Goal: Task Accomplishment & Management: Use online tool/utility

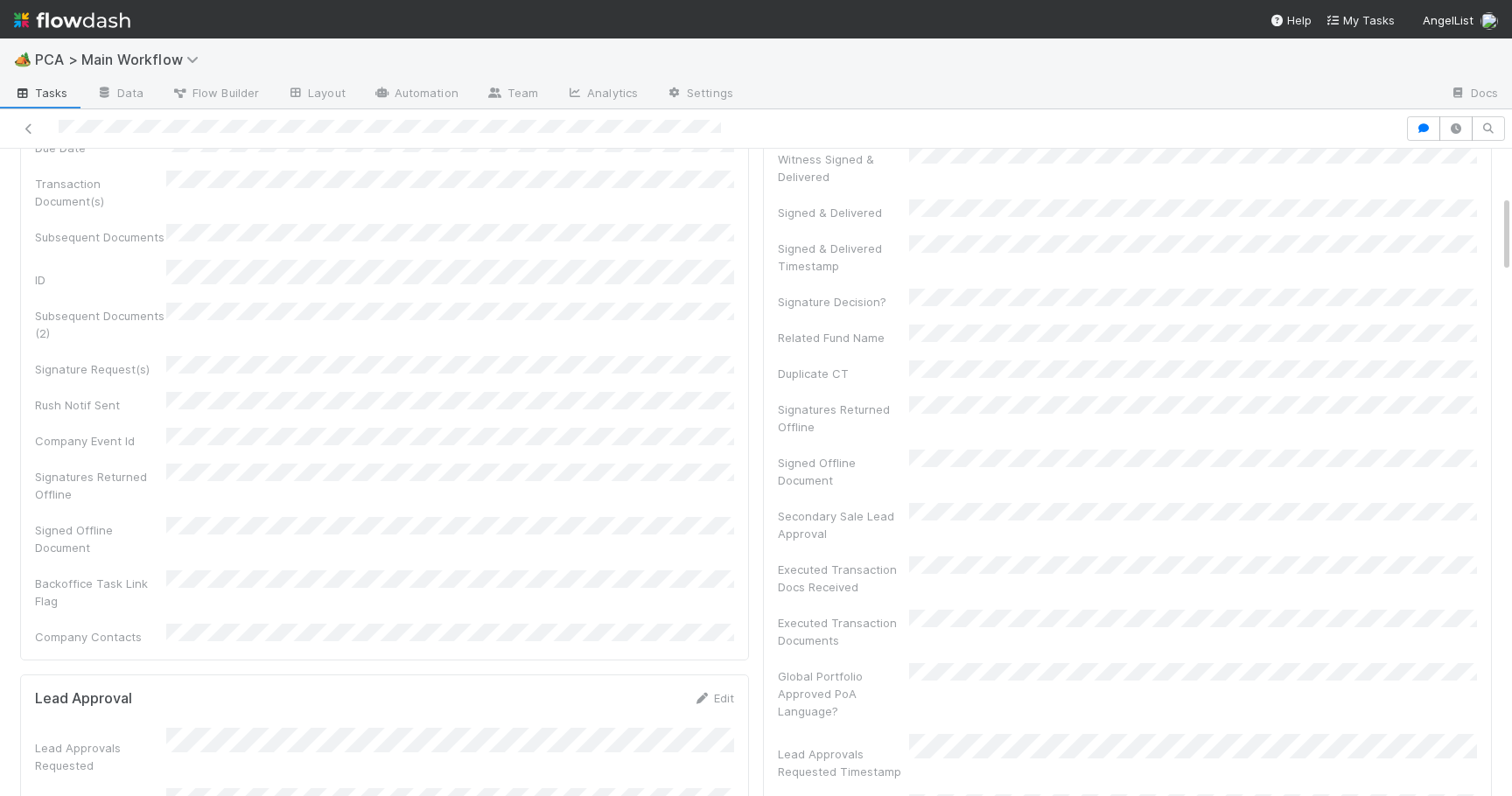
scroll to position [364, 0]
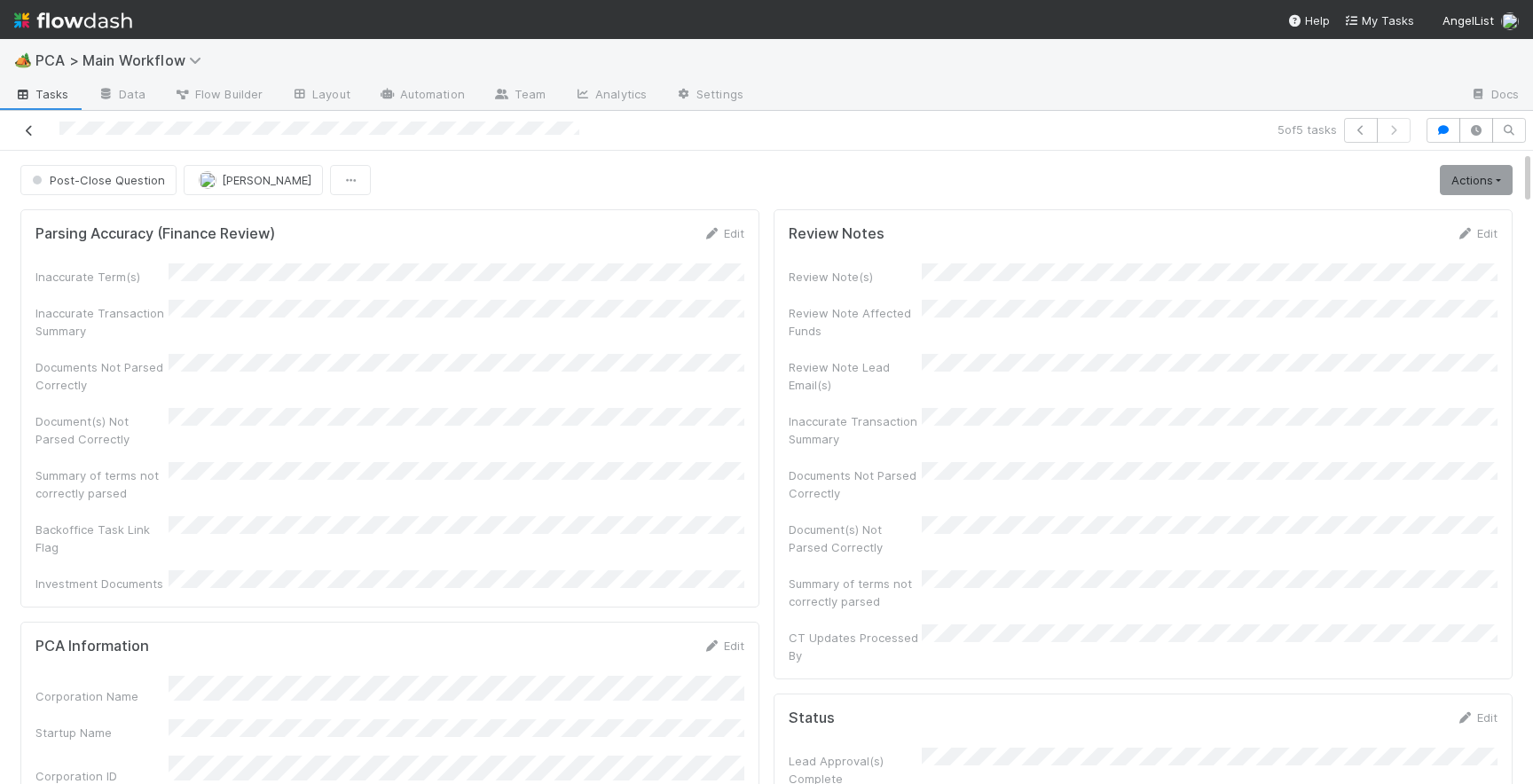
click at [25, 131] on icon at bounding box center [29, 130] width 18 height 12
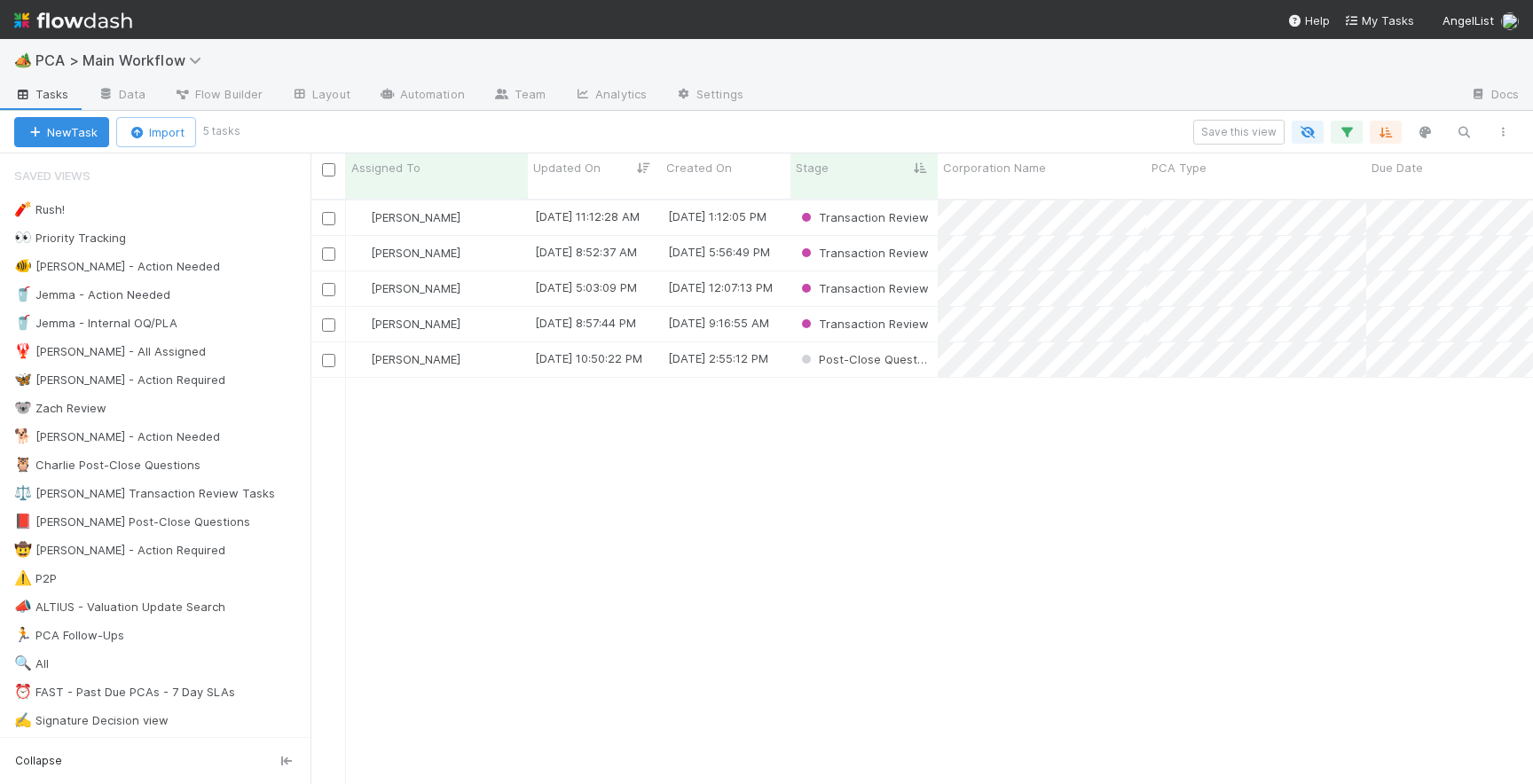
scroll to position [598, 1222]
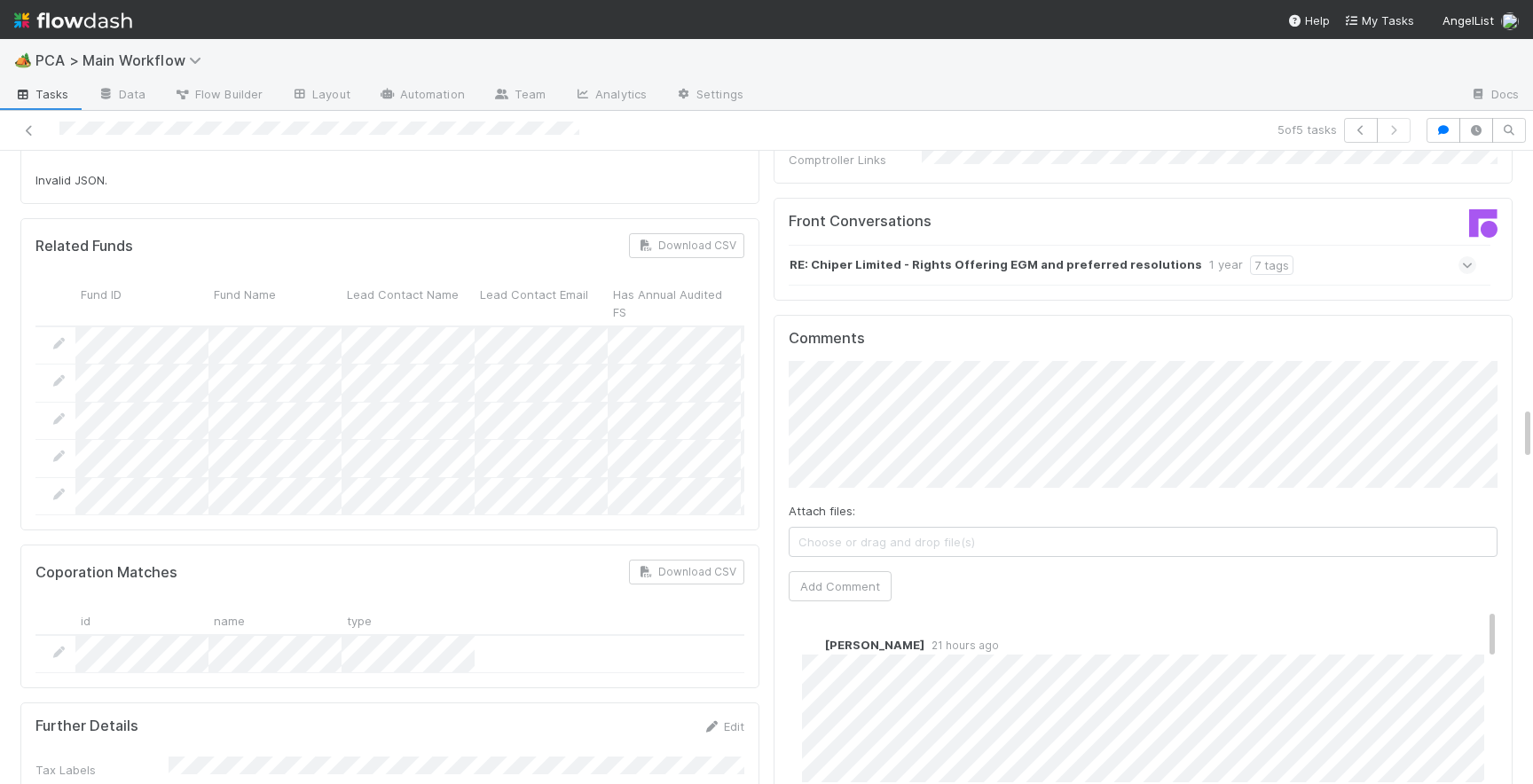
scroll to position [2958, 0]
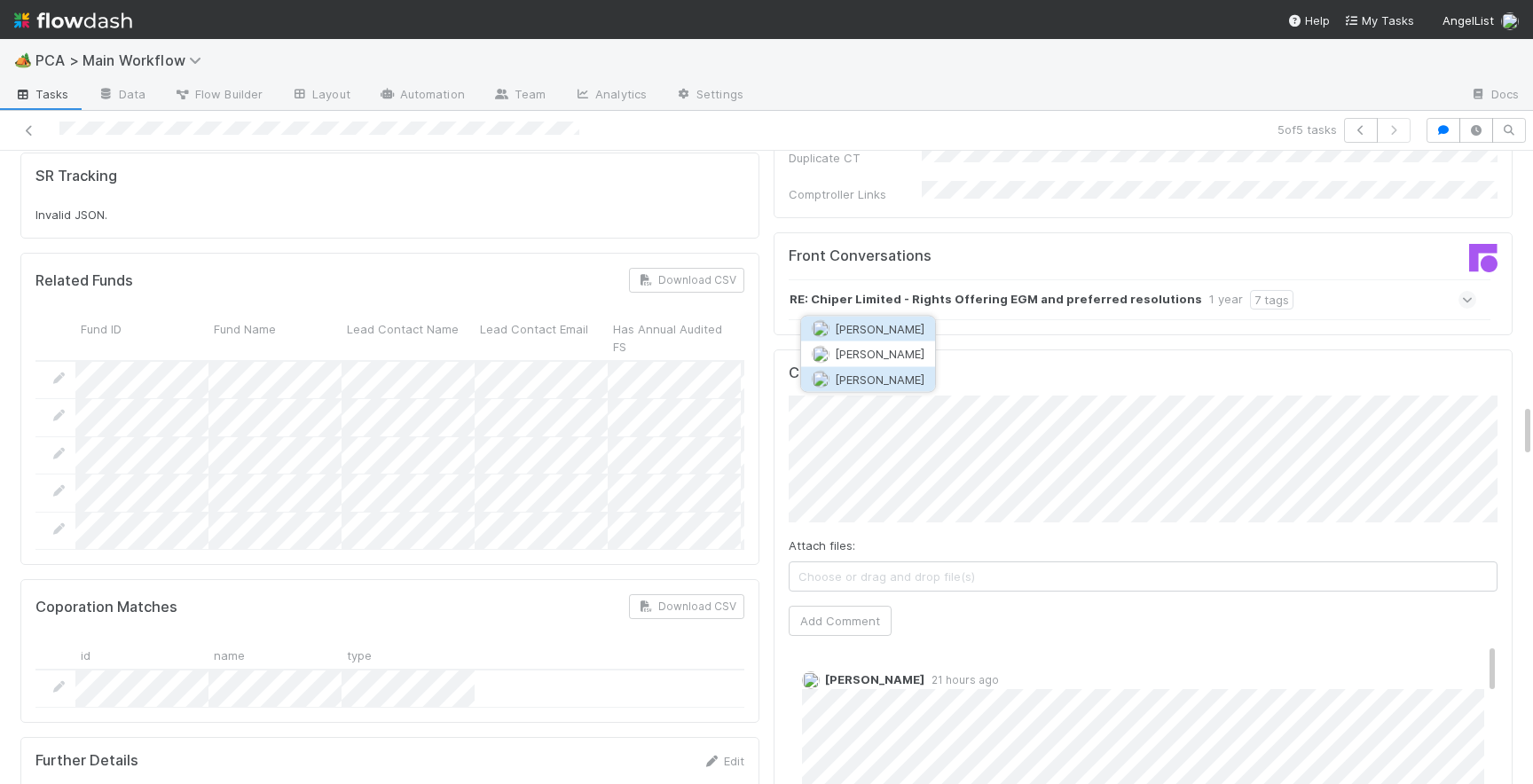
click at [869, 379] on span "[PERSON_NAME]" at bounding box center [880, 379] width 89 height 14
click at [837, 606] on button "Add Comment" at bounding box center [840, 621] width 103 height 30
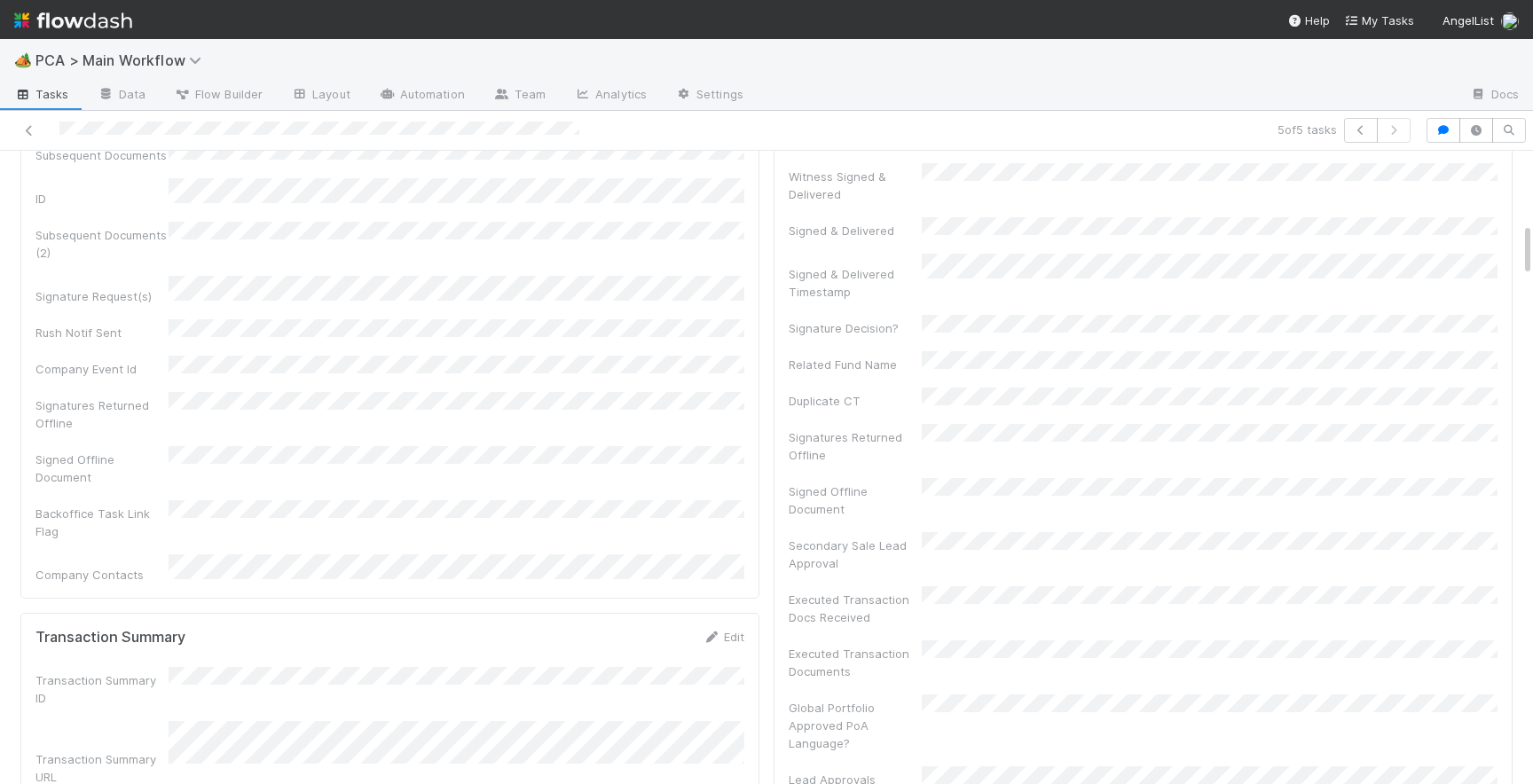
scroll to position [0, 0]
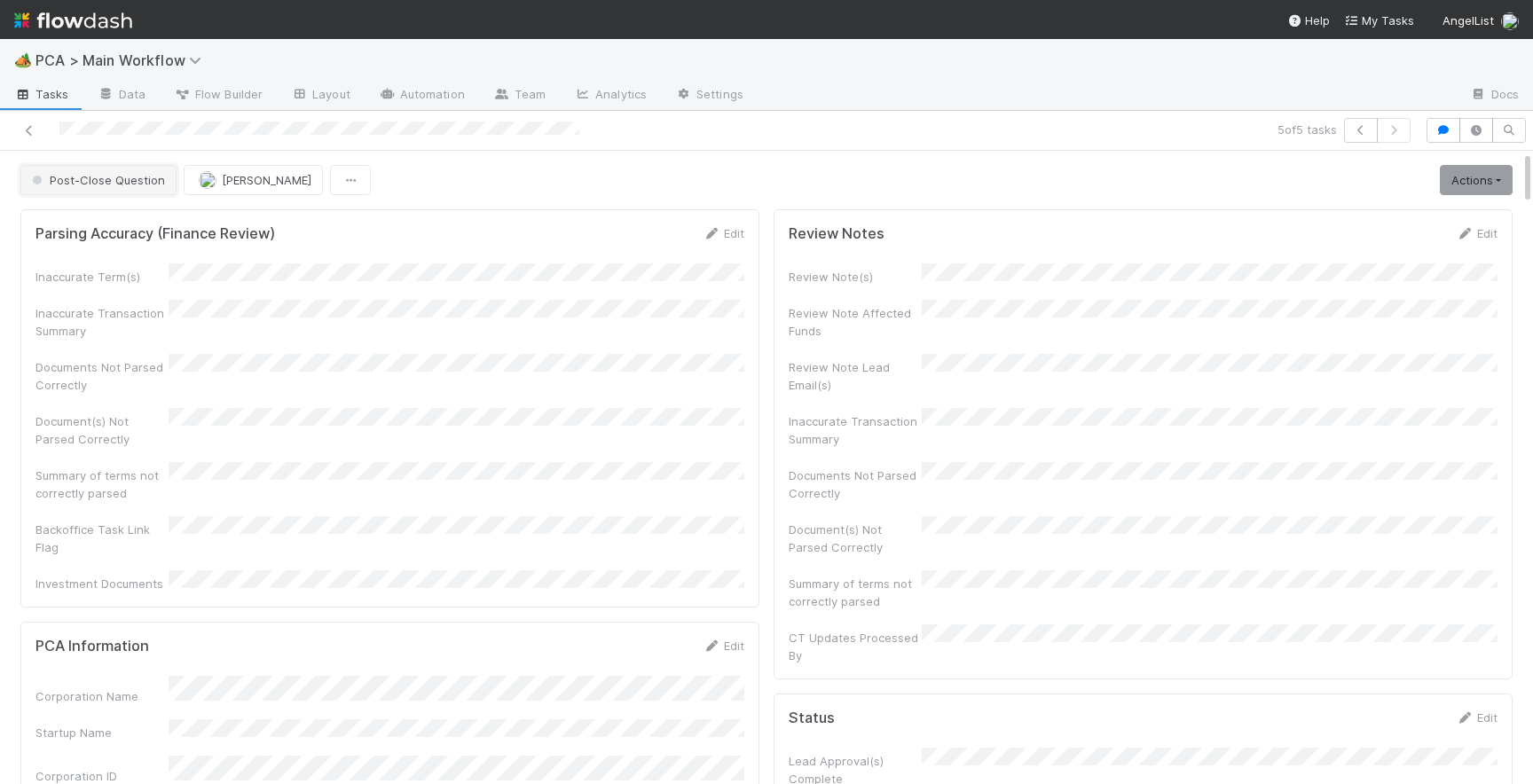
click at [131, 177] on span "Post-Close Question" at bounding box center [96, 180] width 137 height 14
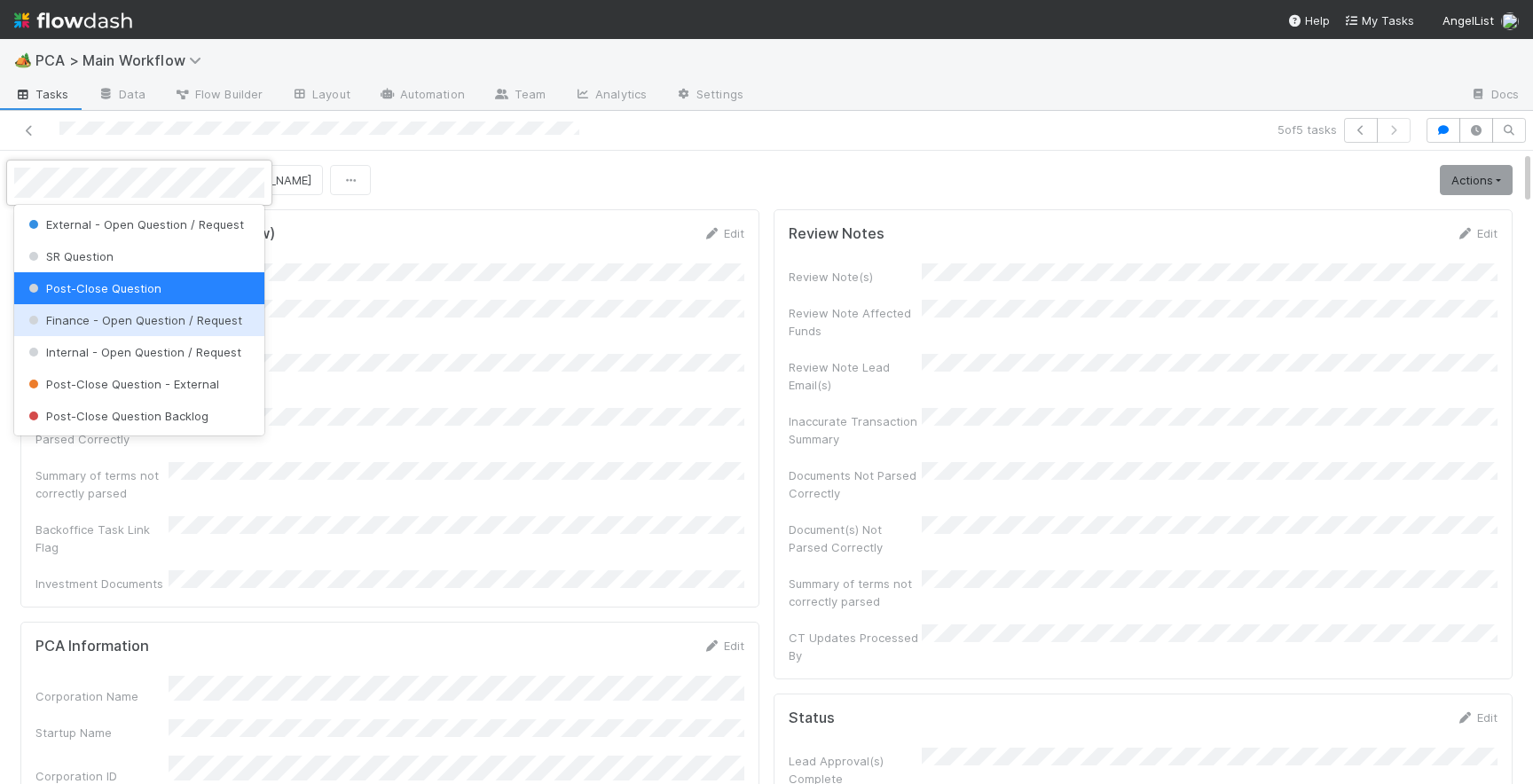
click at [137, 320] on span "Finance - Open Question / Request" at bounding box center [134, 320] width 218 height 14
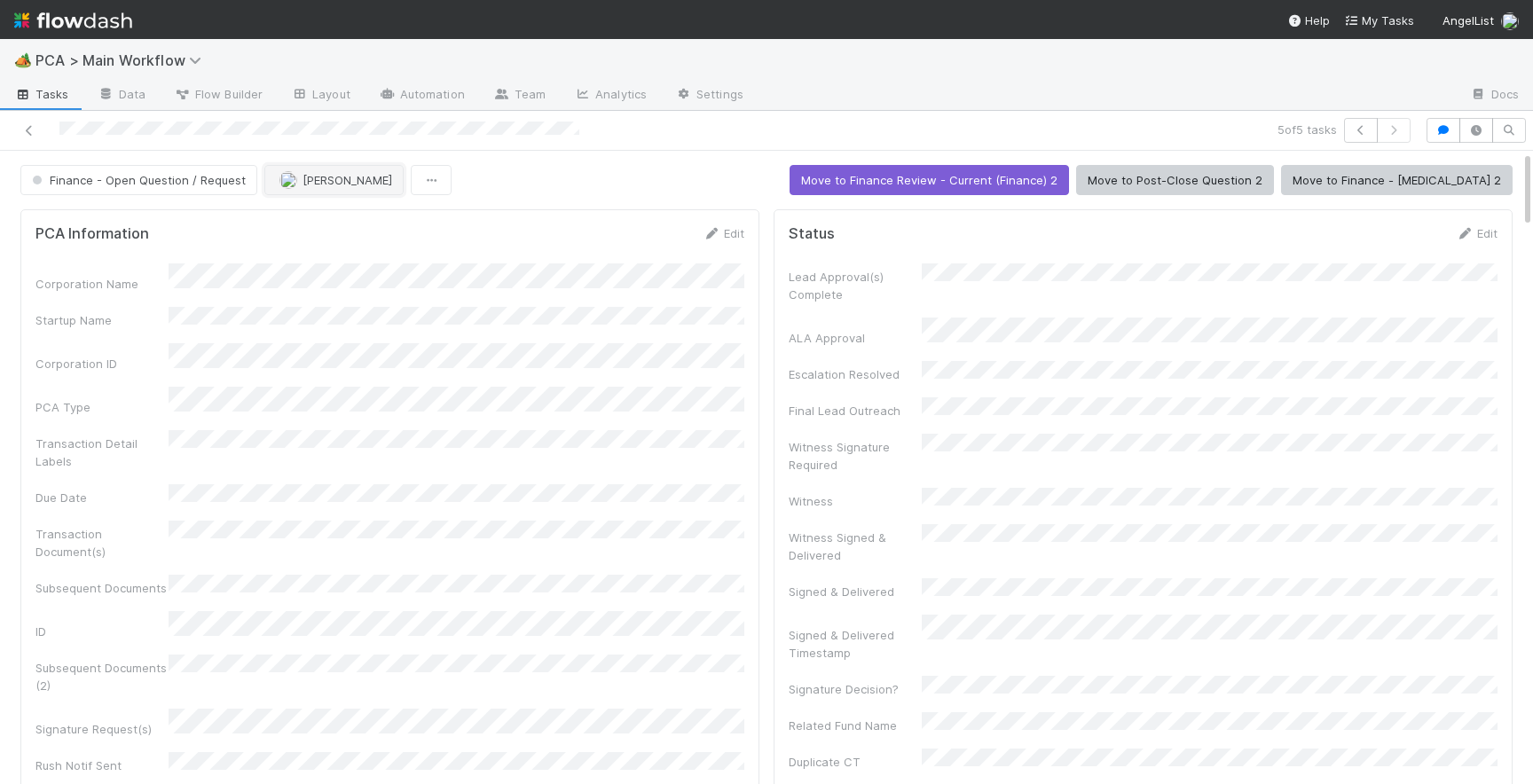
click at [305, 177] on span "[PERSON_NAME]" at bounding box center [347, 180] width 89 height 14
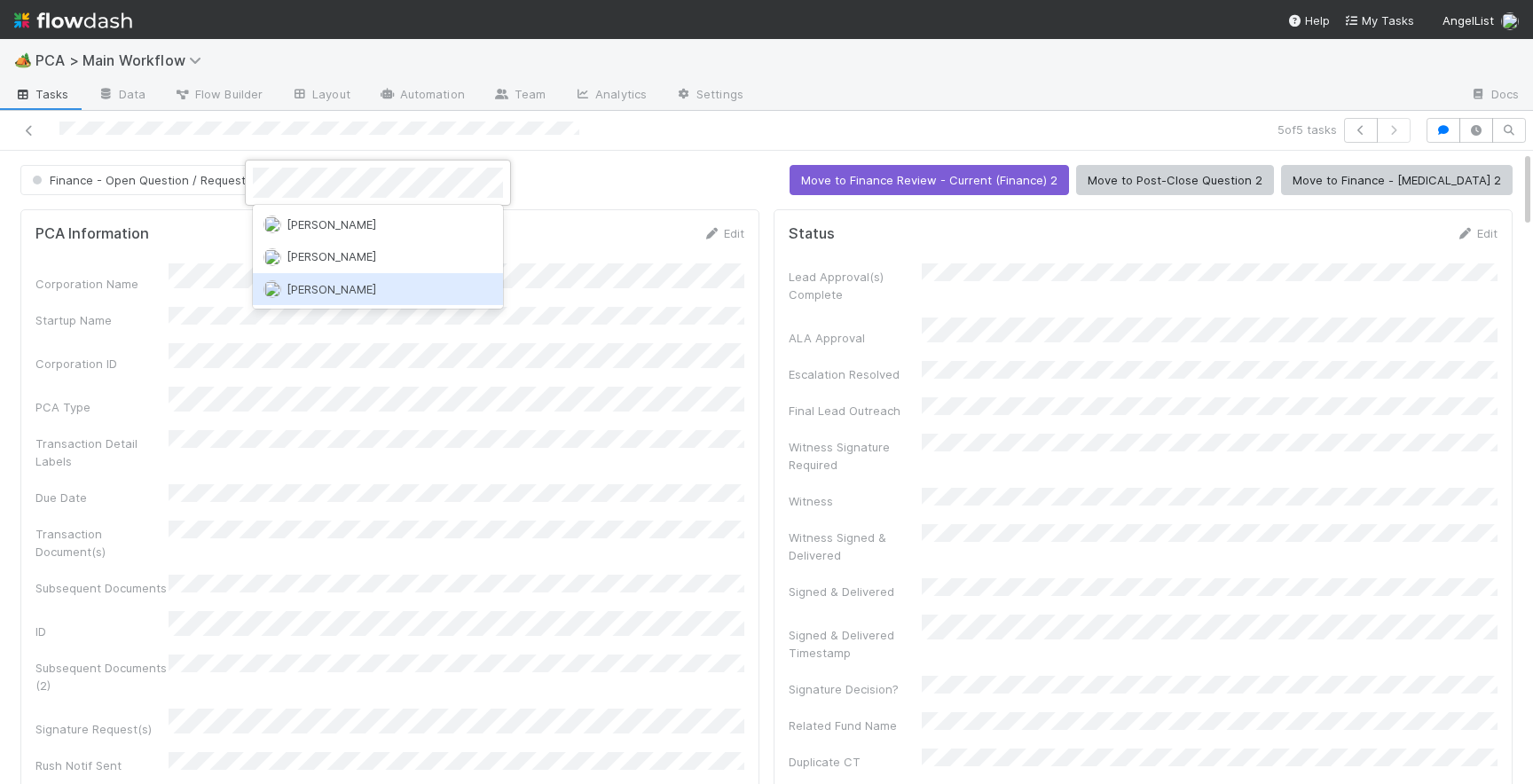
click at [356, 284] on div "[PERSON_NAME]" at bounding box center [377, 289] width 250 height 32
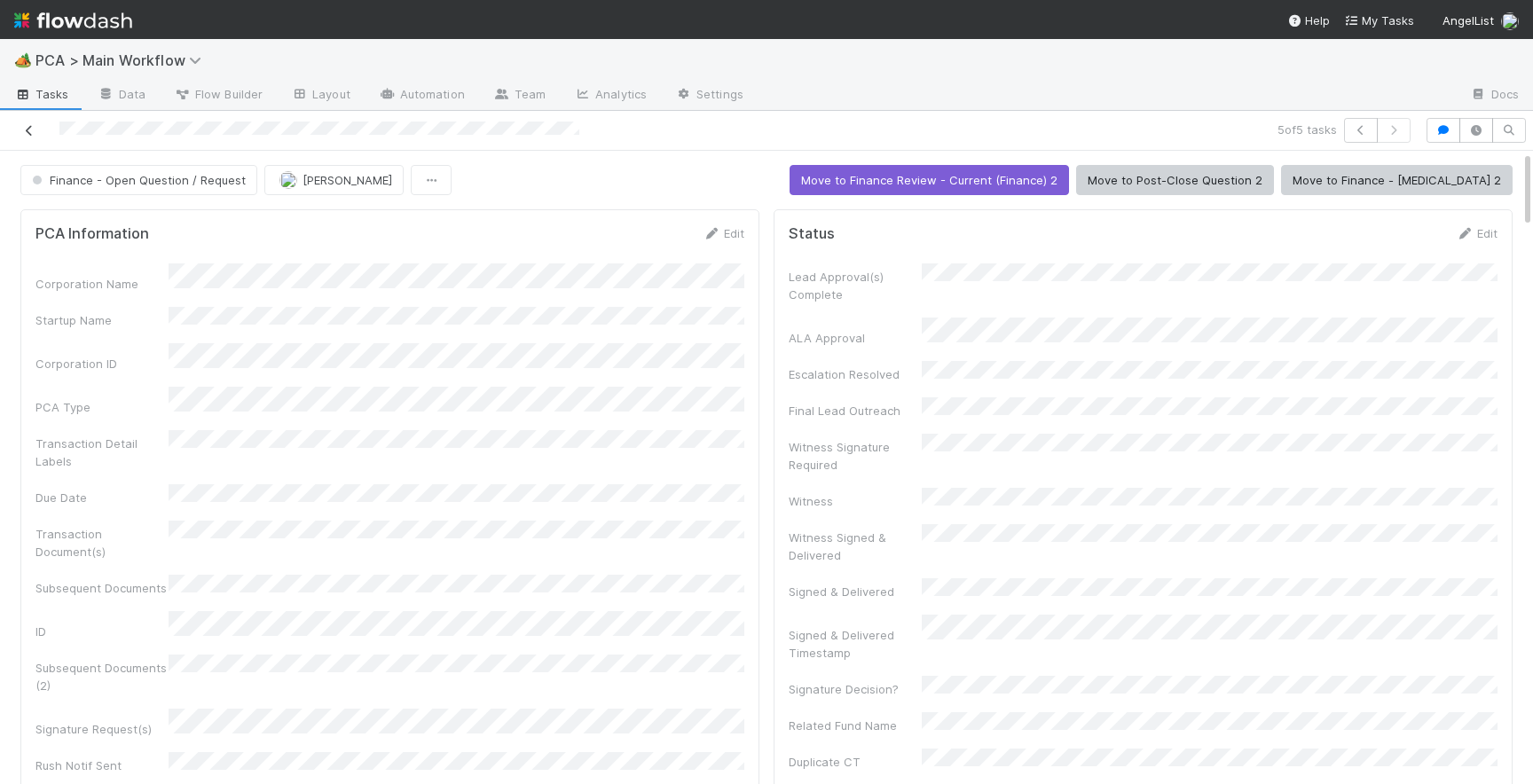
click at [30, 133] on icon at bounding box center [29, 130] width 18 height 12
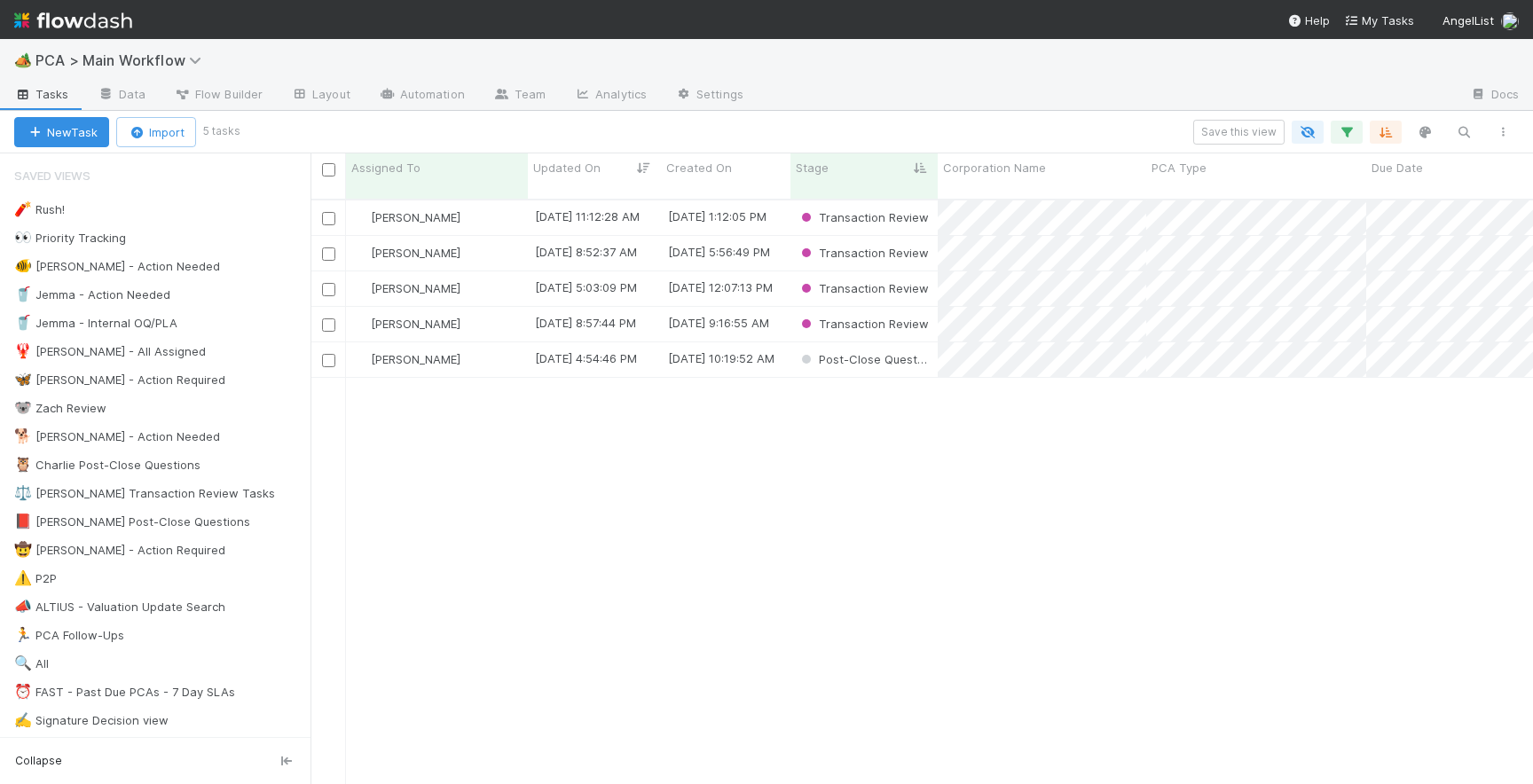
scroll to position [0, 1]
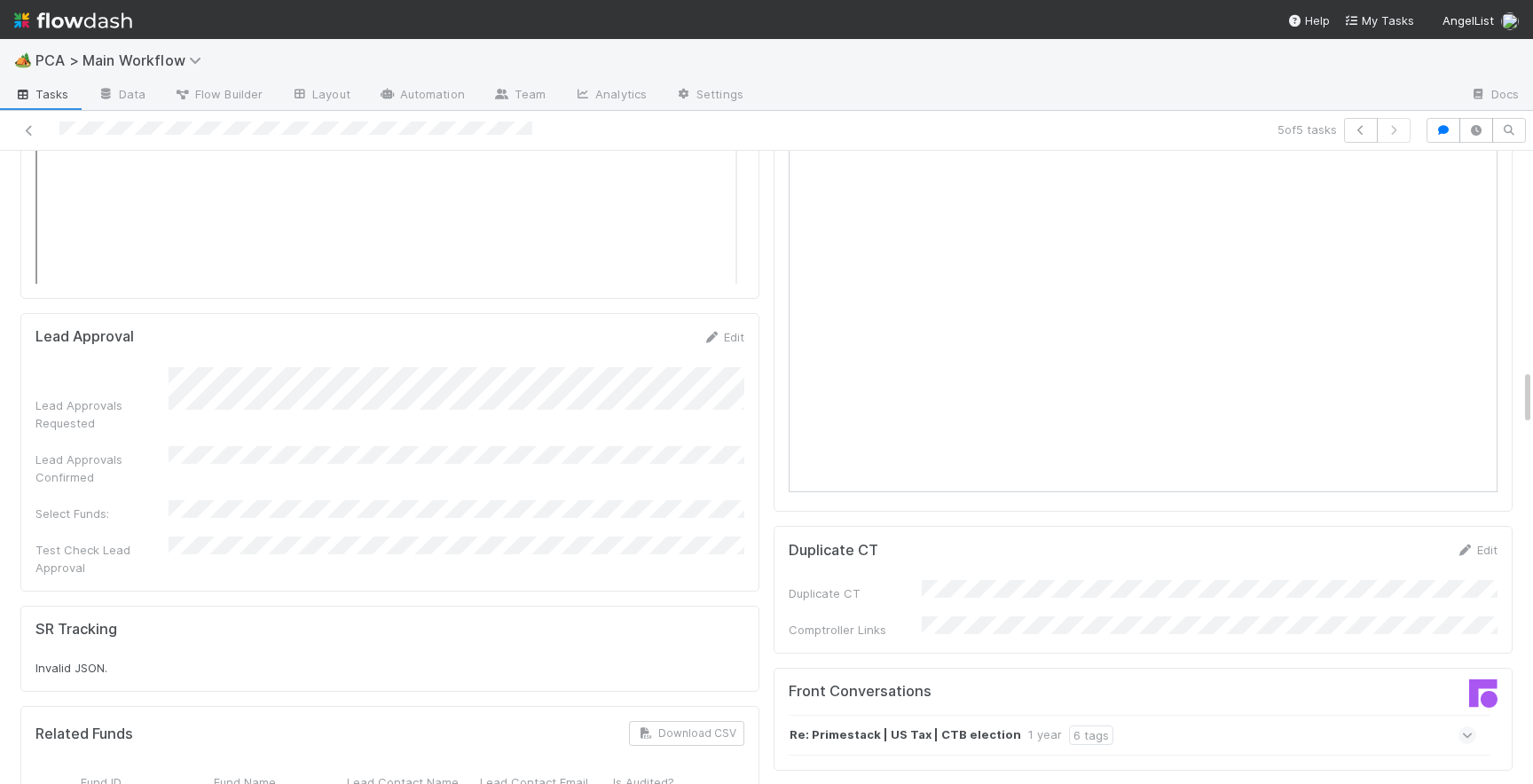
scroll to position [2583, 0]
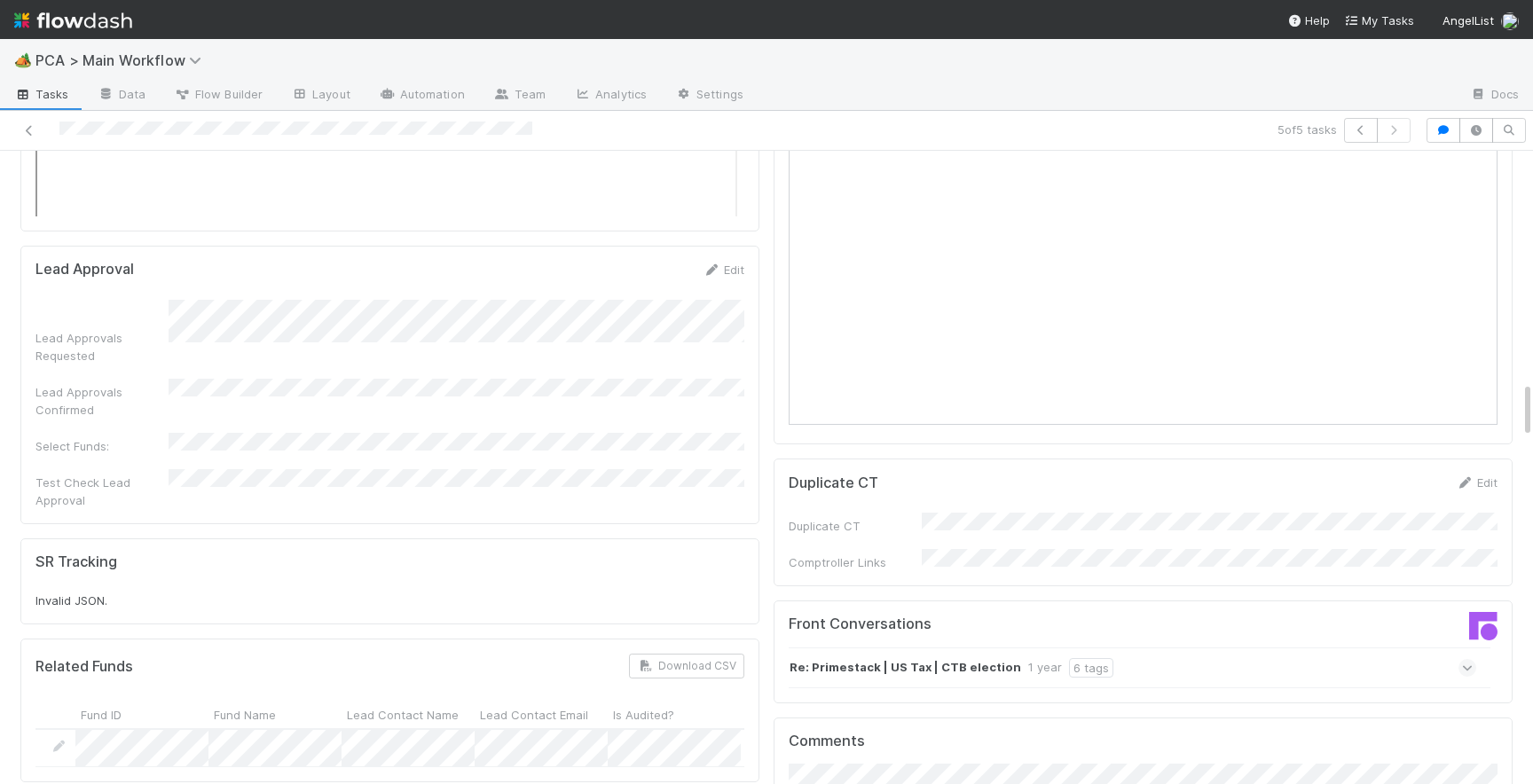
click at [1464, 659] on icon at bounding box center [1468, 668] width 12 height 18
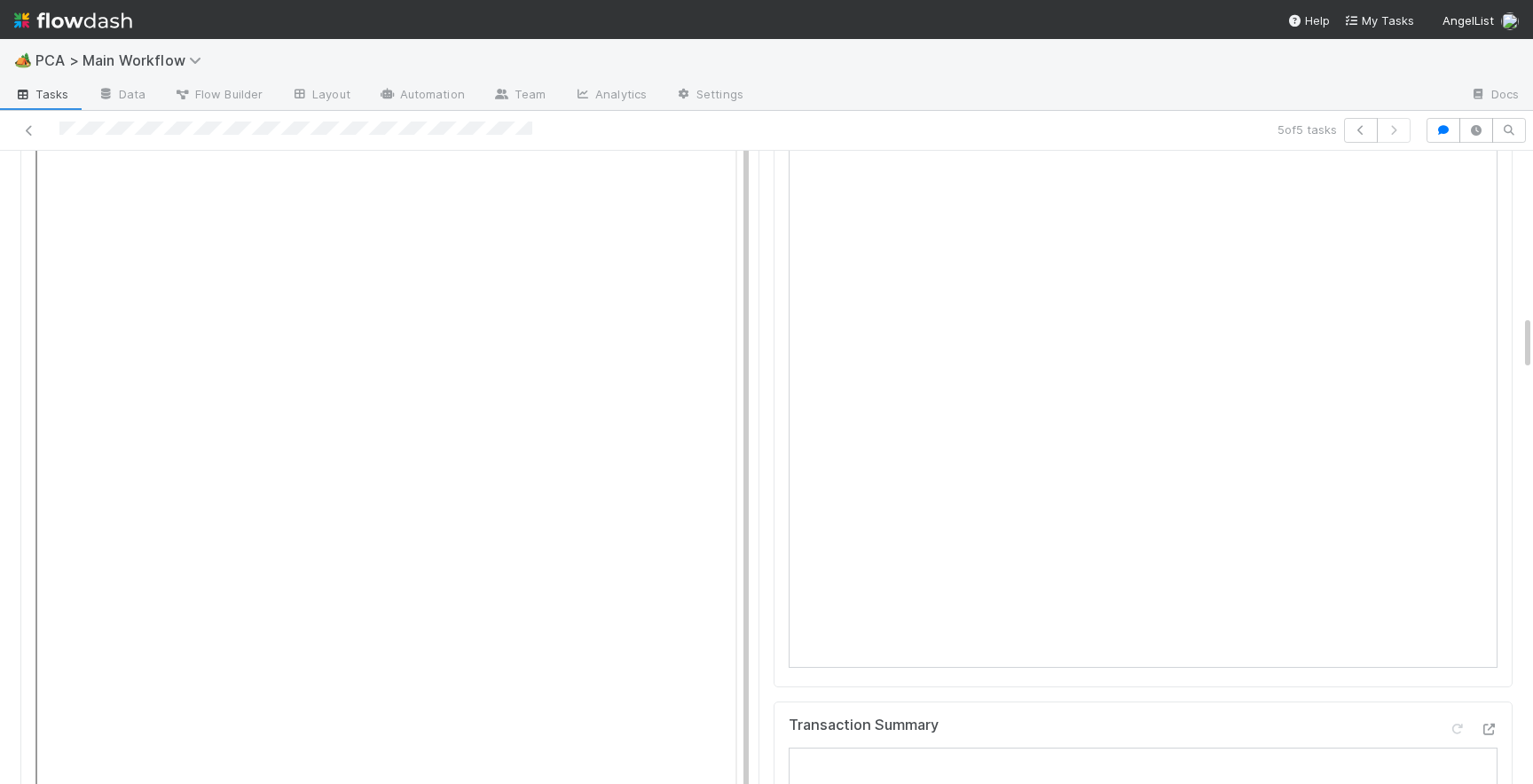
scroll to position [1815, 0]
click at [1495, 724] on icon at bounding box center [1489, 730] width 18 height 12
click at [29, 136] on link at bounding box center [29, 130] width 18 height 18
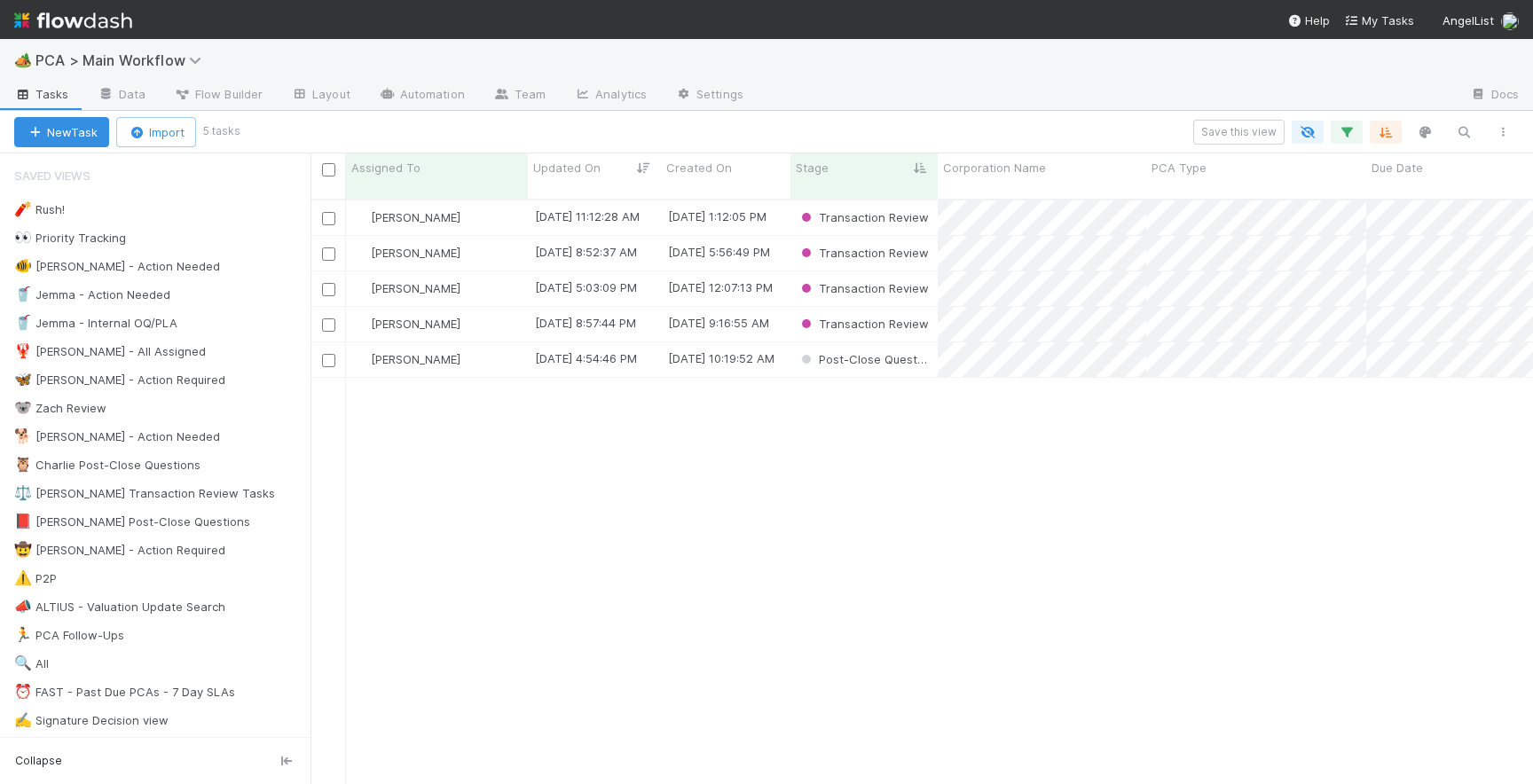
scroll to position [0, 1]
